Goal: Find specific page/section: Find specific page/section

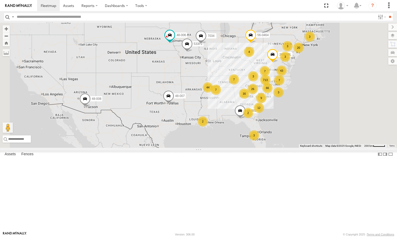
paste input "*****"
click at [387, 13] on input "**" at bounding box center [390, 16] width 6 height 7
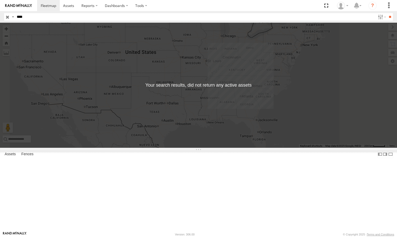
type input "****"
click at [387, 13] on input "**" at bounding box center [390, 16] width 6 height 7
